Goal: Navigation & Orientation: Find specific page/section

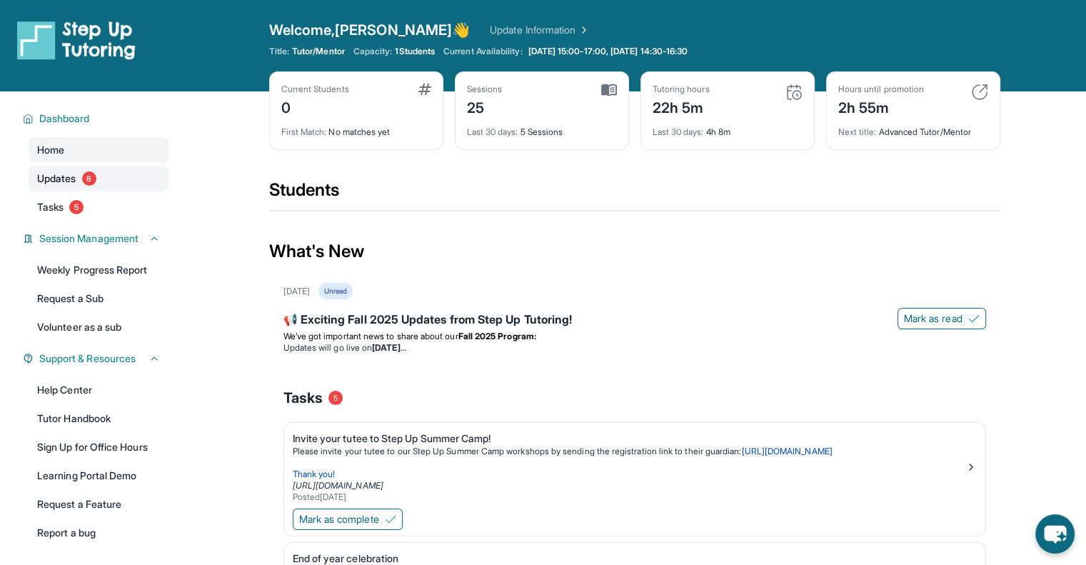
click at [107, 183] on link "Updates 8" at bounding box center [99, 179] width 140 height 26
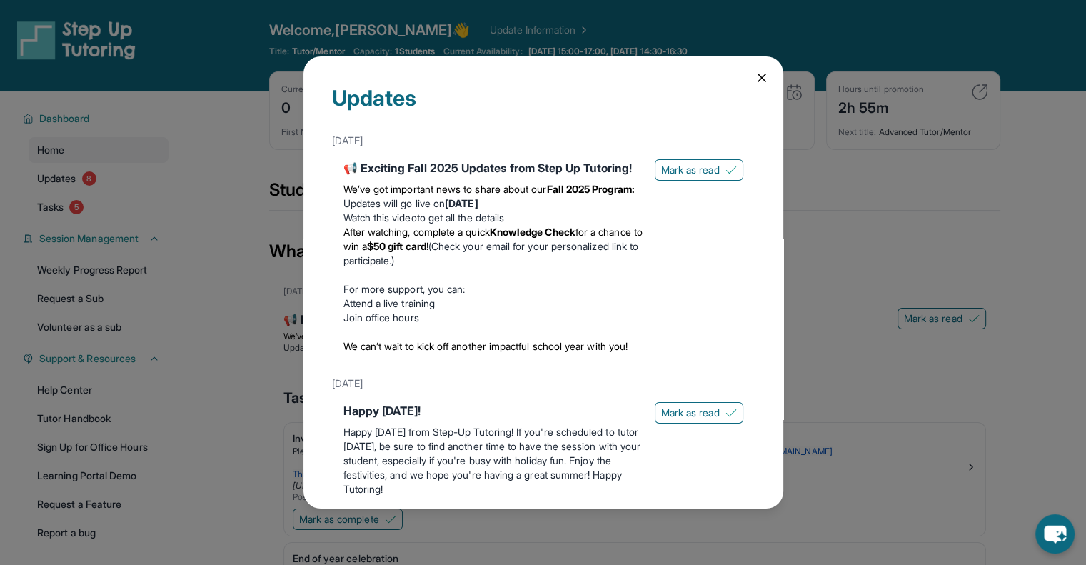
click at [755, 79] on icon at bounding box center [762, 78] width 14 height 14
